Goal: Task Accomplishment & Management: Manage account settings

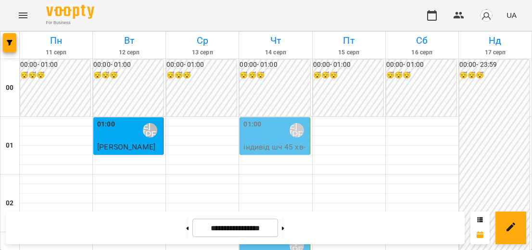
scroll to position [914, 0]
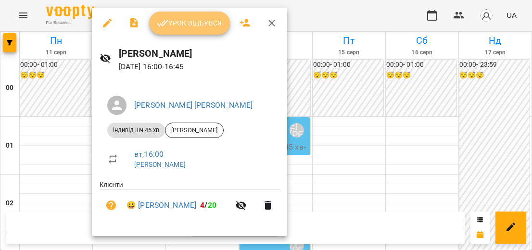
click at [189, 24] on span "Урок відбувся" at bounding box center [189, 23] width 65 height 12
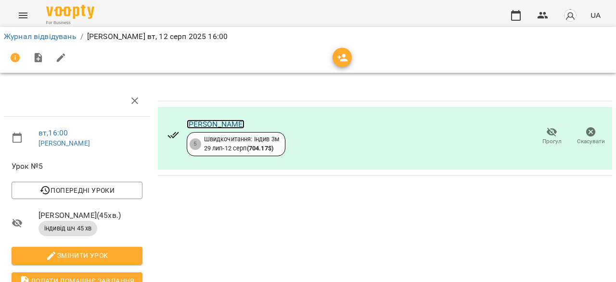
click at [201, 124] on link "[PERSON_NAME]" at bounding box center [216, 123] width 58 height 9
click at [64, 8] on img at bounding box center [70, 12] width 48 height 14
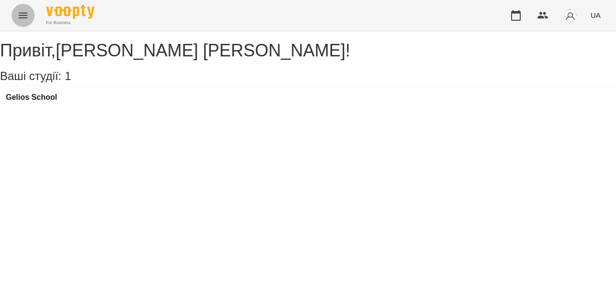
click at [27, 13] on icon "Menu" at bounding box center [23, 16] width 9 height 6
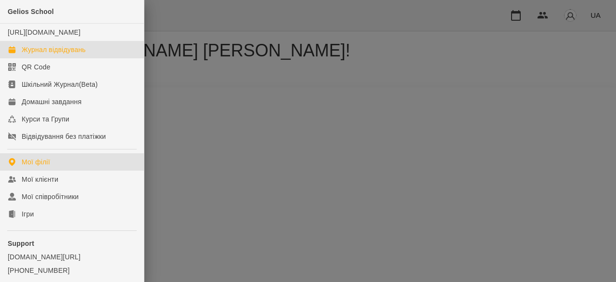
click at [72, 54] on div "Журнал відвідувань" at bounding box center [54, 50] width 64 height 10
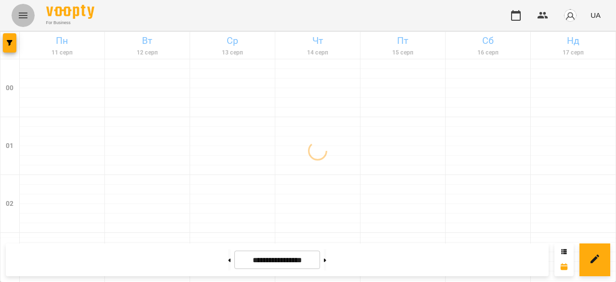
click at [31, 20] on button "Menu" at bounding box center [23, 15] width 23 height 23
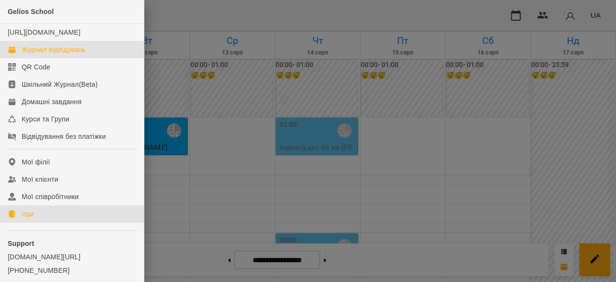
click at [36, 222] on link "Ігри" at bounding box center [72, 213] width 144 height 17
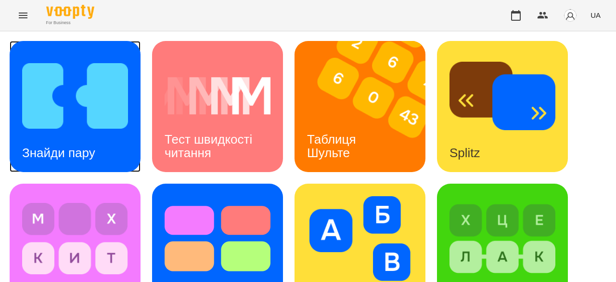
click at [97, 114] on img at bounding box center [75, 95] width 106 height 85
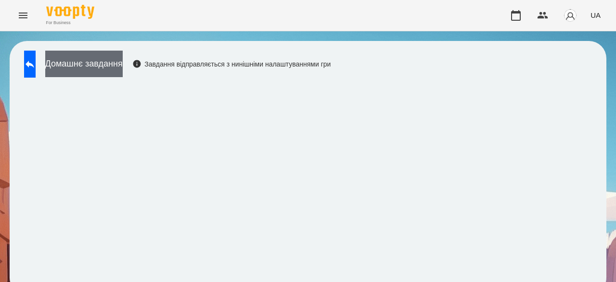
click at [123, 67] on button "Домашнє завдання" at bounding box center [83, 64] width 77 height 26
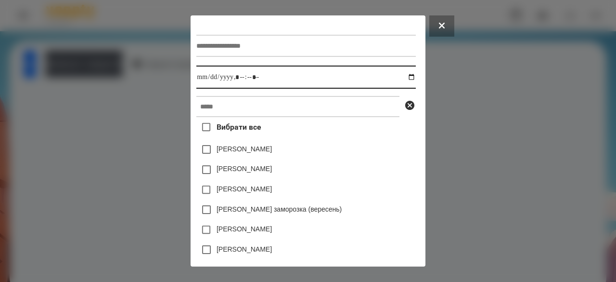
click at [197, 78] on input "datetime-local" at bounding box center [305, 76] width 219 height 23
type input "**********"
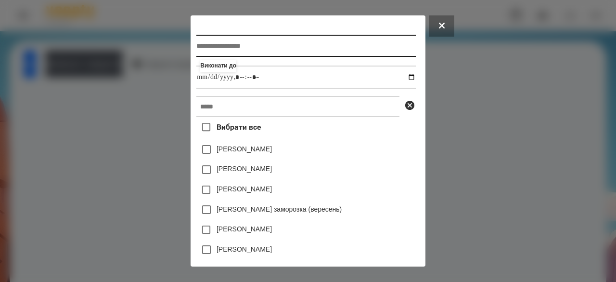
click at [286, 43] on input "text" at bounding box center [305, 46] width 219 height 22
type input "**********"
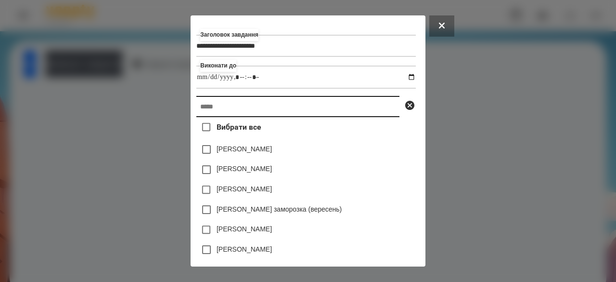
click at [248, 109] on input "text" at bounding box center [297, 106] width 203 height 21
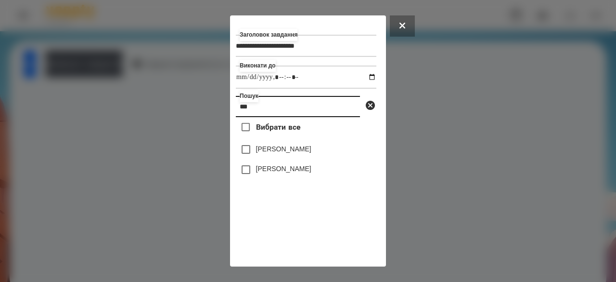
type input "***"
click at [265, 154] on label "[PERSON_NAME]" at bounding box center [283, 149] width 55 height 10
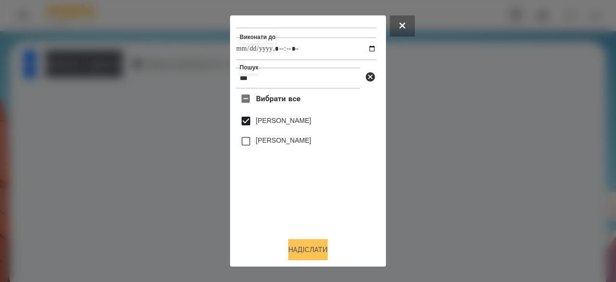
click at [310, 250] on button "Надіслати" at bounding box center [307, 249] width 39 height 21
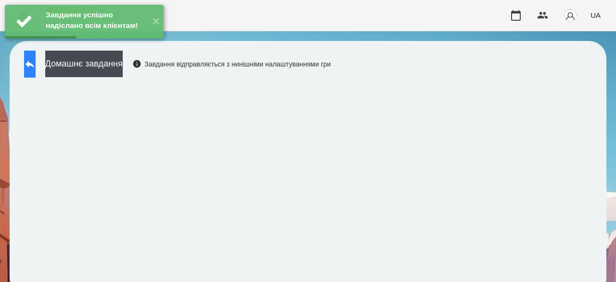
click at [34, 68] on icon at bounding box center [30, 64] width 12 height 12
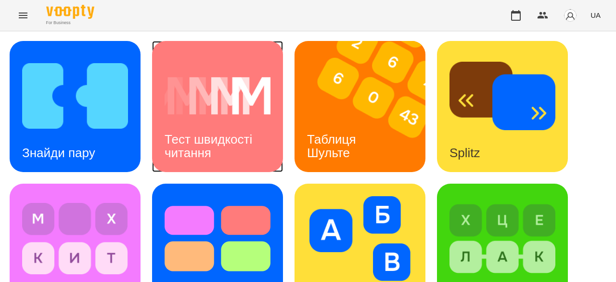
click at [262, 132] on div "Тест швидкості читання" at bounding box center [217, 145] width 131 height 51
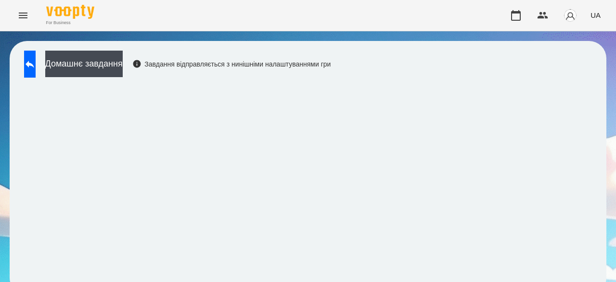
scroll to position [13, 0]
click at [36, 58] on icon at bounding box center [30, 64] width 12 height 12
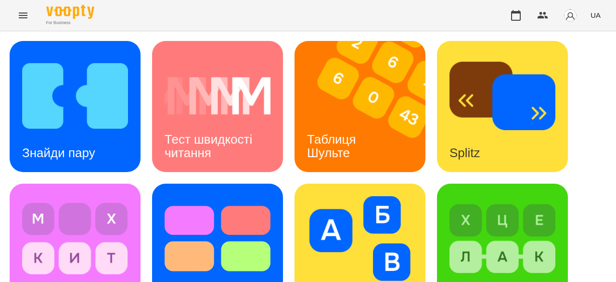
scroll to position [61, 0]
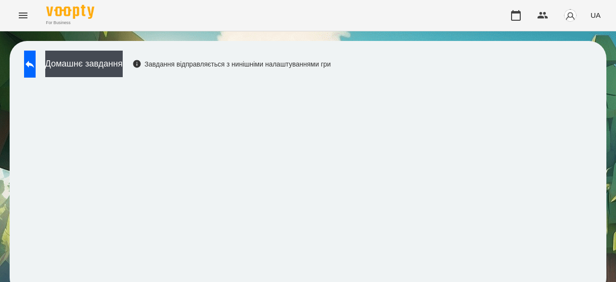
scroll to position [13, 0]
click at [36, 58] on icon at bounding box center [30, 64] width 12 height 12
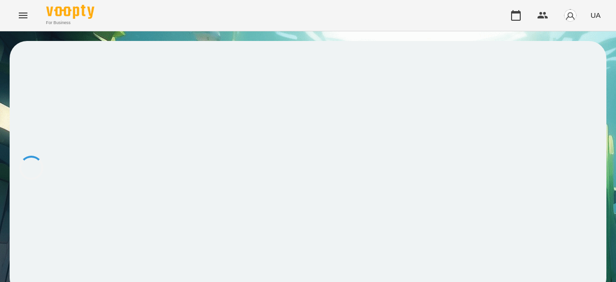
scroll to position [1, 0]
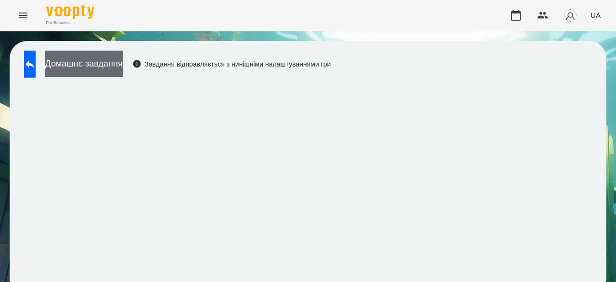
click at [123, 67] on button "Домашнє завдання" at bounding box center [83, 64] width 77 height 26
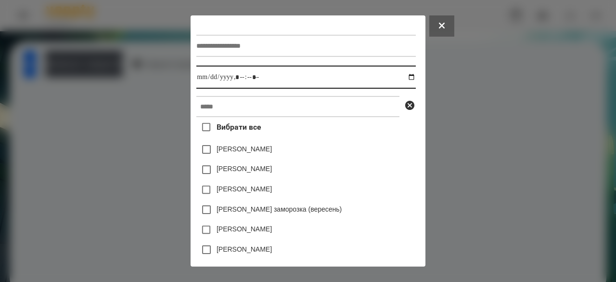
click at [199, 84] on input "datetime-local" at bounding box center [305, 76] width 219 height 23
type input "**********"
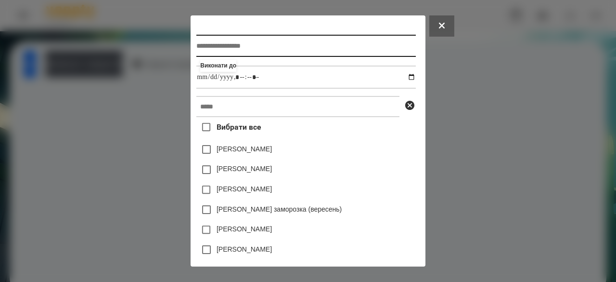
click at [240, 46] on input "text" at bounding box center [305, 46] width 219 height 22
type input "*********"
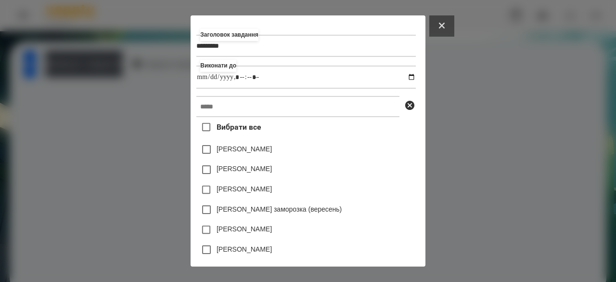
click at [454, 26] on button at bounding box center [441, 25] width 25 height 21
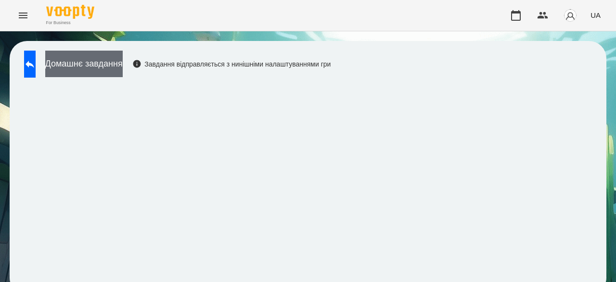
click at [116, 63] on button "Домашнє завдання" at bounding box center [83, 64] width 77 height 26
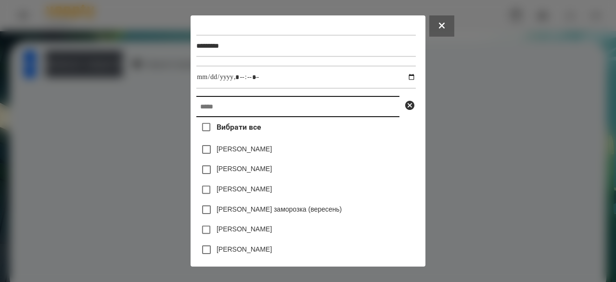
click at [234, 110] on input "text" at bounding box center [297, 106] width 203 height 21
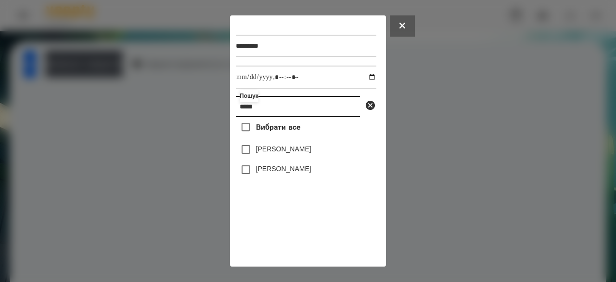
type input "*****"
click at [268, 150] on label "[PERSON_NAME]" at bounding box center [283, 149] width 55 height 10
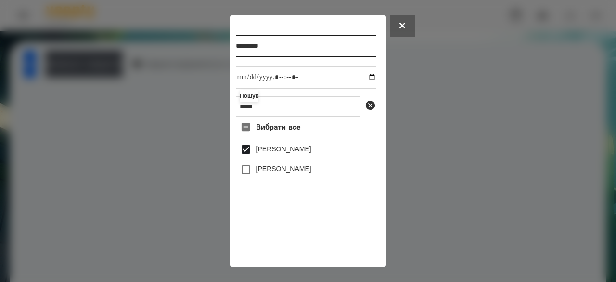
click at [285, 44] on input "*********" at bounding box center [306, 46] width 141 height 22
type input "**********"
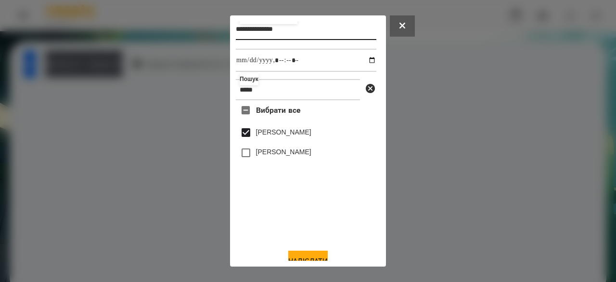
scroll to position [32, 0]
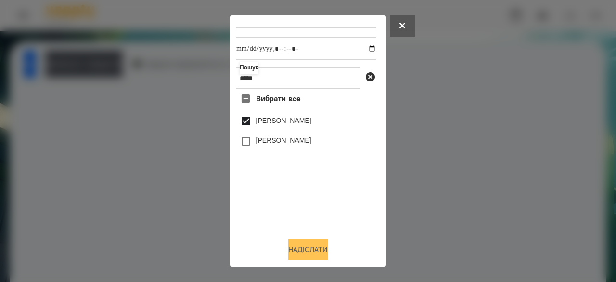
click at [310, 248] on button "Надіслати" at bounding box center [307, 249] width 39 height 21
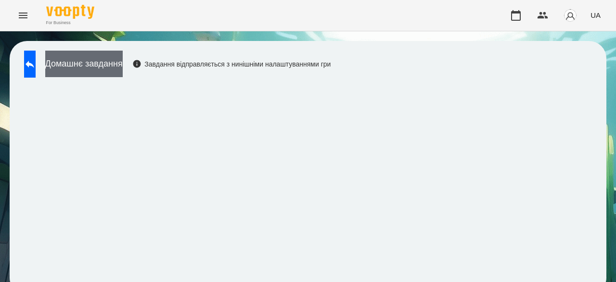
click at [123, 65] on button "Домашнє завдання" at bounding box center [83, 64] width 77 height 26
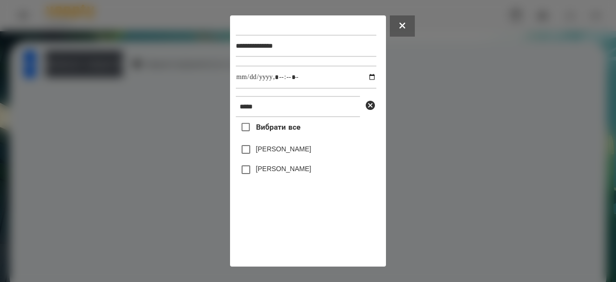
click at [284, 152] on label "[PERSON_NAME]" at bounding box center [283, 149] width 55 height 10
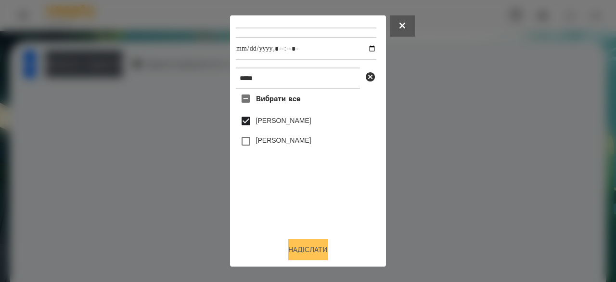
click at [314, 250] on button "Надіслати" at bounding box center [307, 249] width 39 height 21
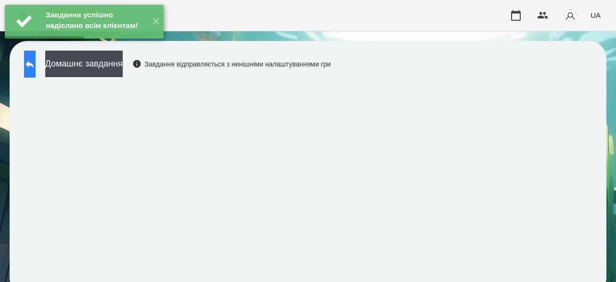
click at [36, 67] on icon at bounding box center [30, 64] width 12 height 12
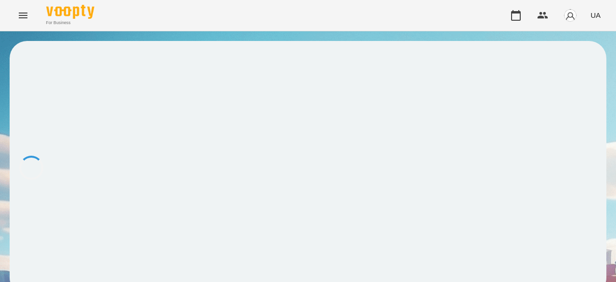
scroll to position [1, 0]
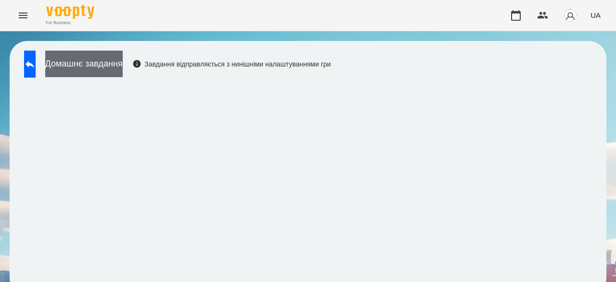
click at [123, 63] on button "Домашнє завдання" at bounding box center [83, 64] width 77 height 26
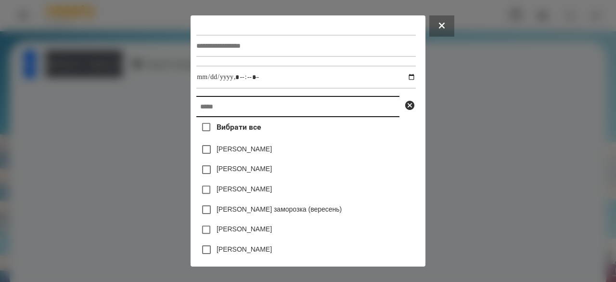
click at [211, 109] on input "text" at bounding box center [297, 106] width 203 height 21
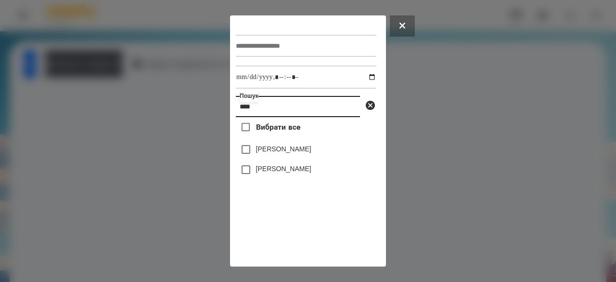
type input "****"
click at [280, 151] on label "[PERSON_NAME]" at bounding box center [283, 149] width 55 height 10
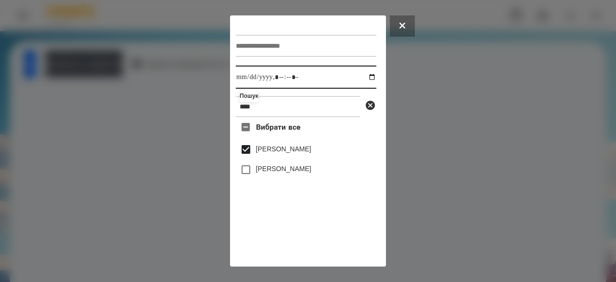
click at [243, 77] on input "datetime-local" at bounding box center [306, 76] width 141 height 23
type input "**********"
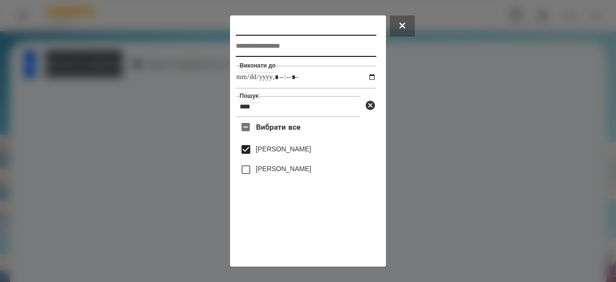
click at [277, 45] on input "text" at bounding box center [306, 46] width 141 height 22
type input "*"
click at [344, 45] on input "**********" at bounding box center [306, 46] width 141 height 22
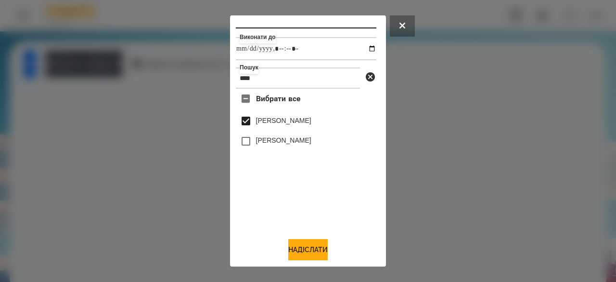
scroll to position [0, 0]
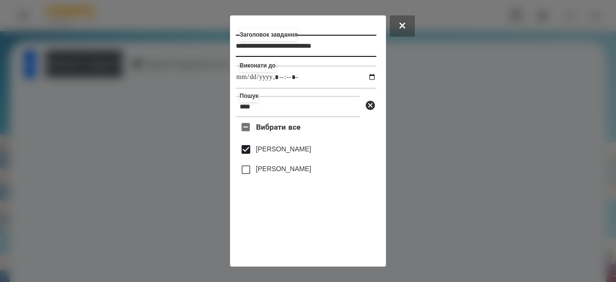
click at [359, 44] on input "**********" at bounding box center [306, 46] width 141 height 22
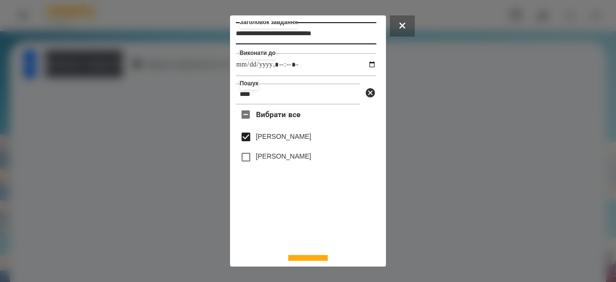
scroll to position [32, 0]
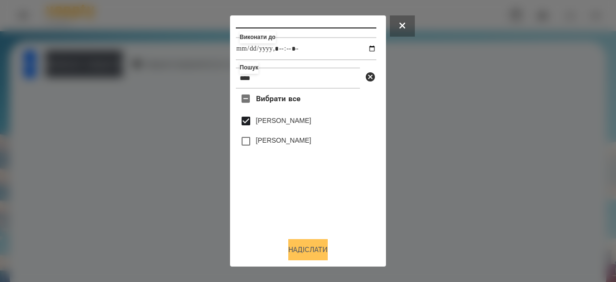
type input "**********"
click at [314, 246] on button "Надіслати" at bounding box center [307, 249] width 39 height 21
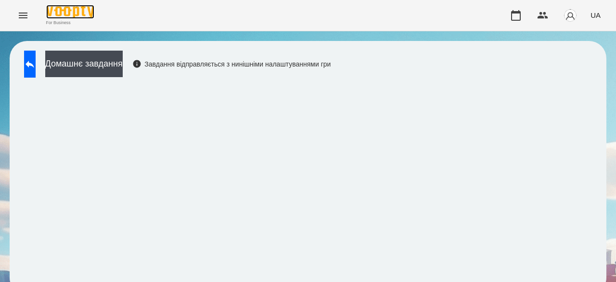
click at [79, 9] on img at bounding box center [70, 12] width 48 height 14
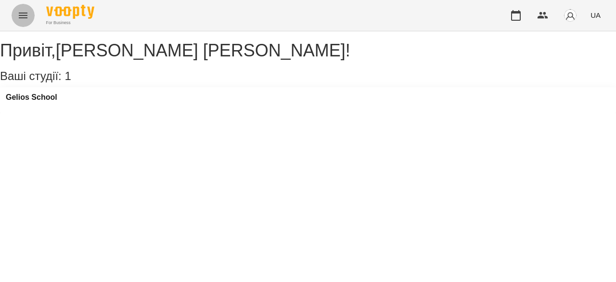
click at [21, 22] on button "Menu" at bounding box center [23, 15] width 23 height 23
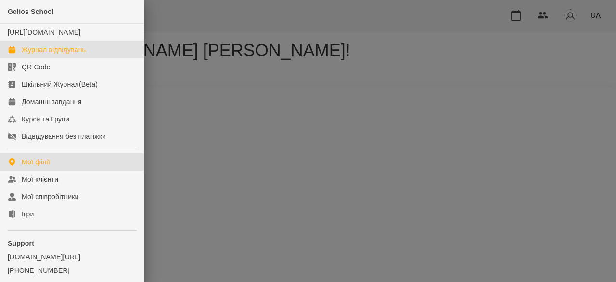
click at [49, 54] on div "Журнал відвідувань" at bounding box center [54, 50] width 64 height 10
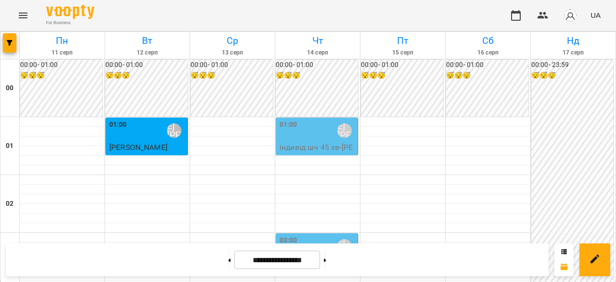
scroll to position [144, 0]
click at [341, 250] on p "індивід шч 45 [PERSON_NAME]" at bounding box center [318, 268] width 76 height 23
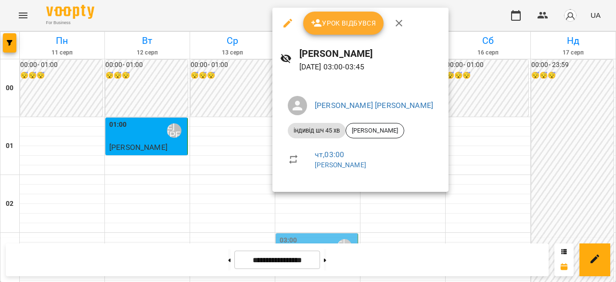
click at [447, 99] on div at bounding box center [308, 141] width 616 height 282
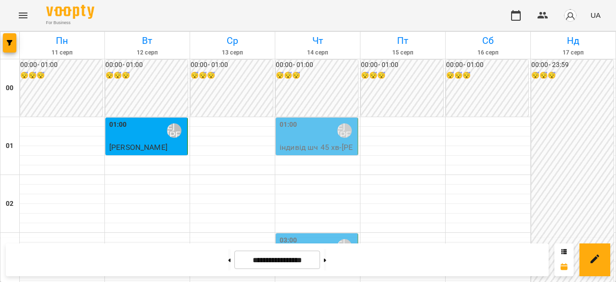
scroll to position [914, 0]
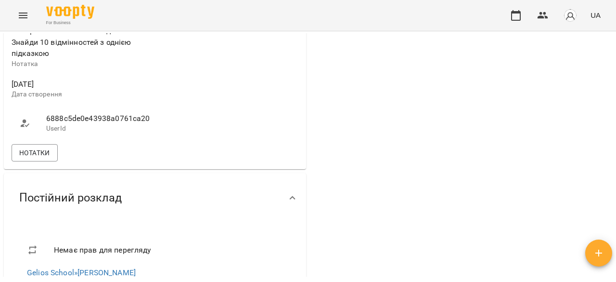
scroll to position [529, 0]
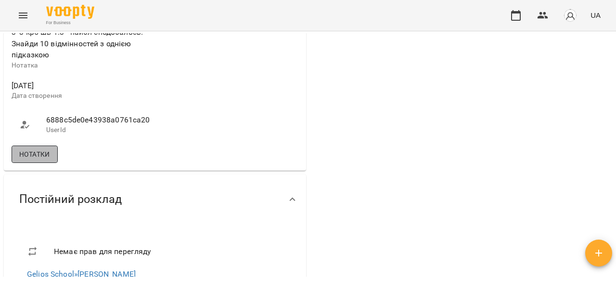
click at [48, 148] on span "Нотатки" at bounding box center [34, 154] width 31 height 12
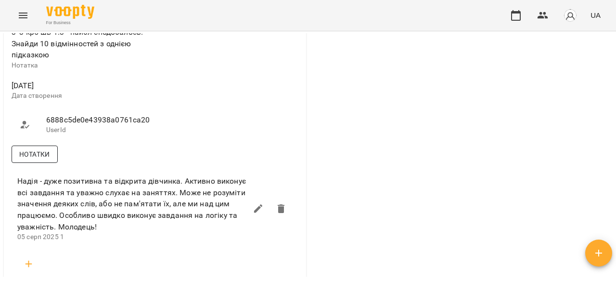
click at [42, 148] on span "Нотатки" at bounding box center [34, 154] width 31 height 12
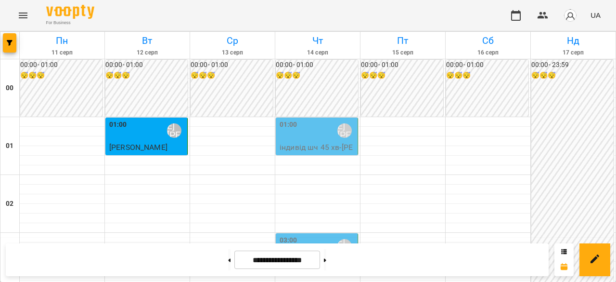
scroll to position [1011, 0]
